Goal: Task Accomplishment & Management: Manage account settings

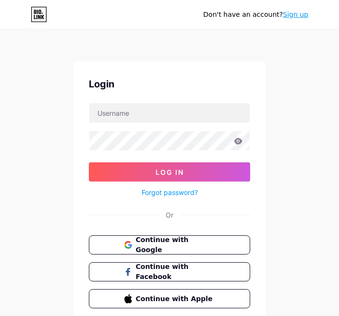
click at [225, 249] on button "Continue with Google" at bounding box center [170, 245] width 162 height 19
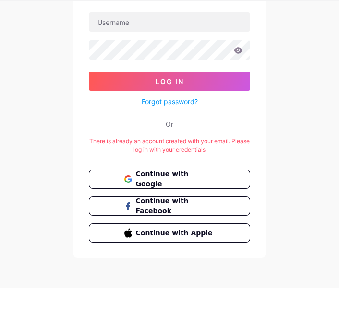
scroll to position [63, 0]
click at [140, 197] on span "Continue with Google" at bounding box center [175, 207] width 79 height 20
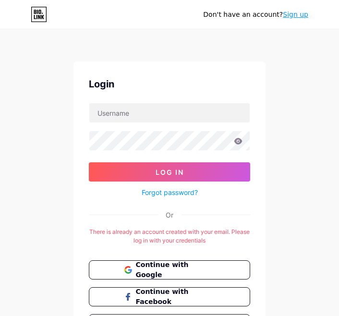
click at [211, 162] on button "Log In" at bounding box center [170, 171] width 162 height 19
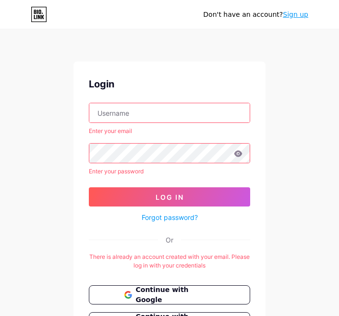
click at [208, 110] on input "text" at bounding box center [169, 112] width 161 height 19
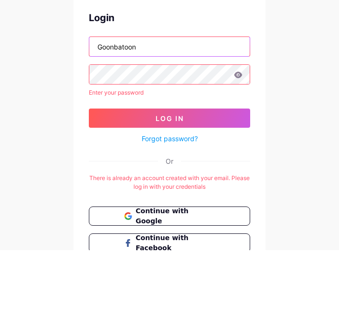
type input "Goonbatoon"
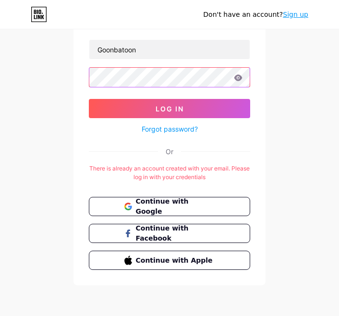
scroll to position [62, 0]
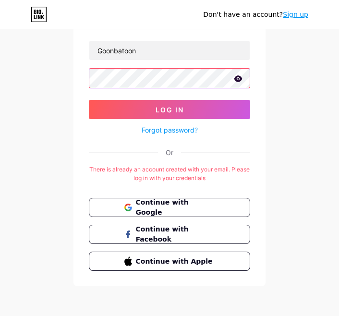
click at [170, 110] on button "Log In" at bounding box center [170, 109] width 162 height 19
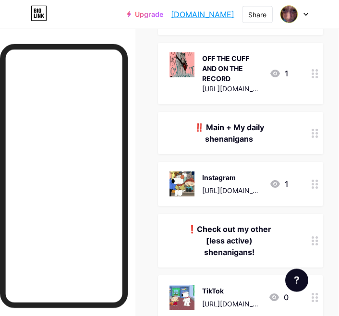
scroll to position [211, 0]
click at [281, 176] on div "Instagram [URL][DOMAIN_NAME] 1" at bounding box center [229, 184] width 119 height 25
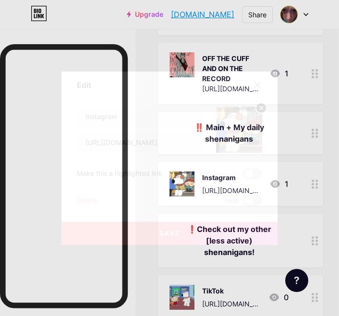
click at [253, 94] on div at bounding box center [257, 84] width 17 height 17
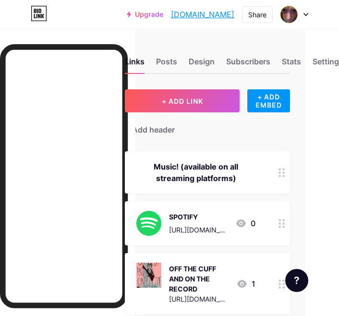
scroll to position [0, 31]
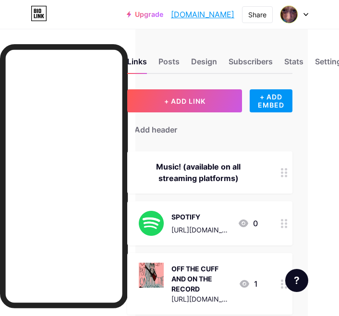
click at [297, 64] on div "Stats" at bounding box center [294, 64] width 19 height 17
